Goal: Check status: Check status

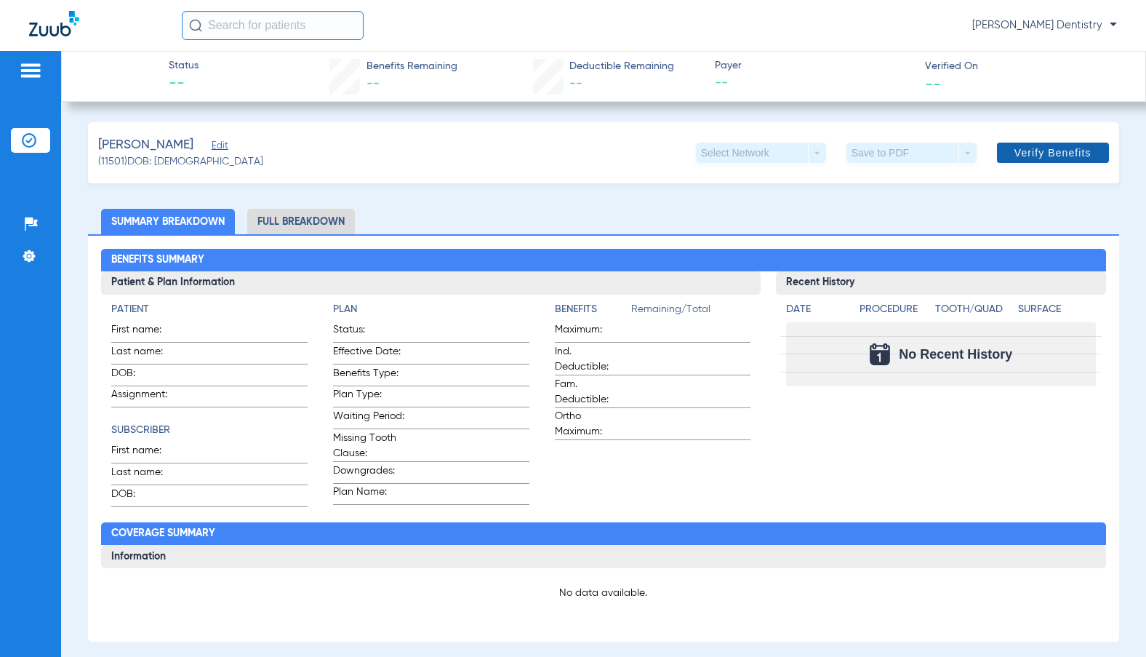
click at [1039, 153] on span "Verify Benefits" at bounding box center [1052, 153] width 77 height 12
click at [1035, 153] on span "Verify Benefits" at bounding box center [1052, 153] width 77 height 12
click at [959, 65] on span "Verified On" at bounding box center [1023, 66] width 197 height 15
click at [1025, 148] on span "Verify Benefits" at bounding box center [1052, 153] width 77 height 12
click at [1025, 152] on span "Verify Benefits" at bounding box center [1052, 153] width 77 height 12
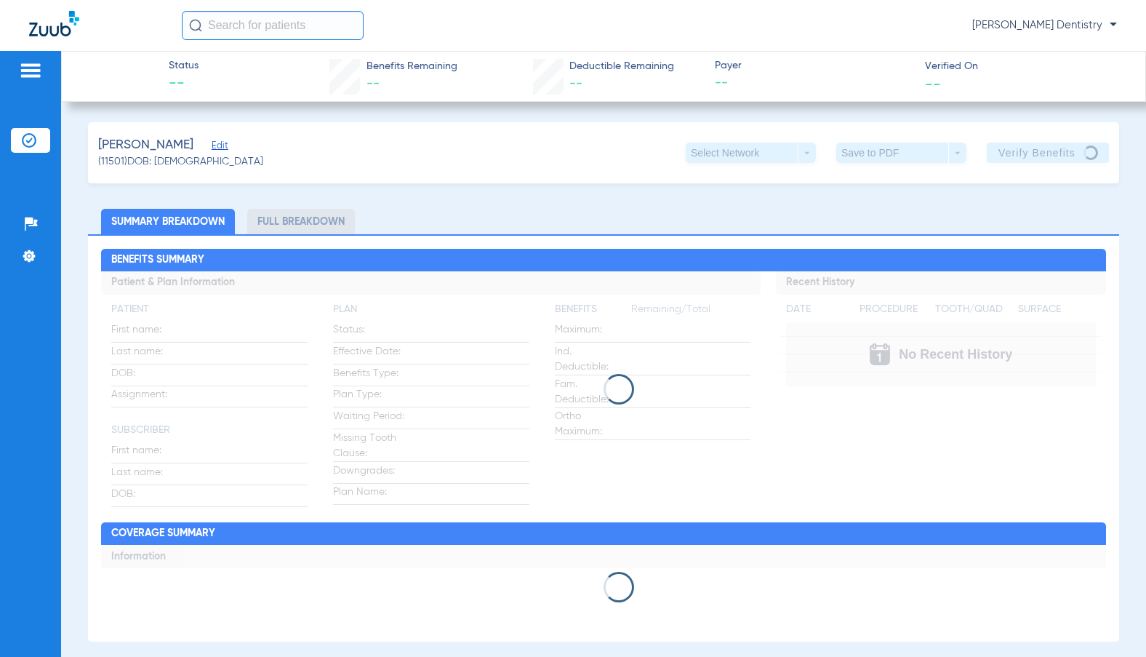
click at [1025, 155] on app-verify-button "Verify Benefits" at bounding box center [1048, 153] width 122 height 20
